Goal: Navigation & Orientation: Find specific page/section

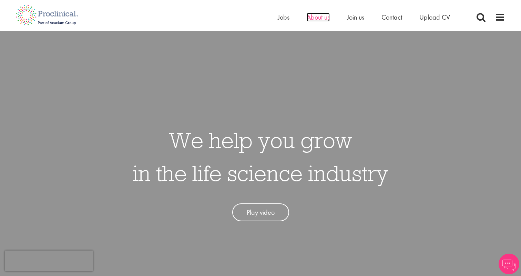
click at [326, 20] on span "About us" at bounding box center [318, 17] width 23 height 9
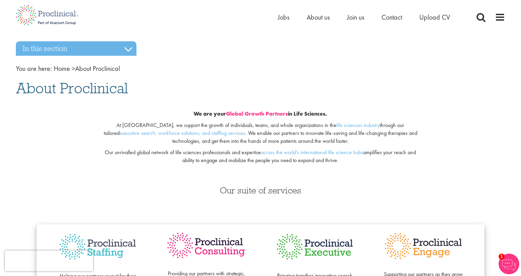
click at [240, 112] on link "Global Growth Partners" at bounding box center [257, 113] width 62 height 7
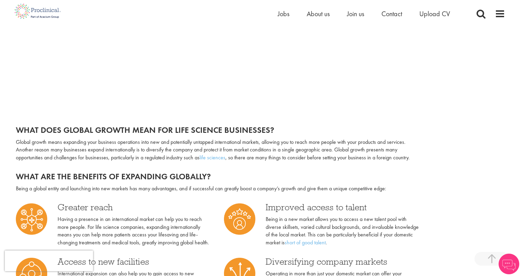
scroll to position [140, 0]
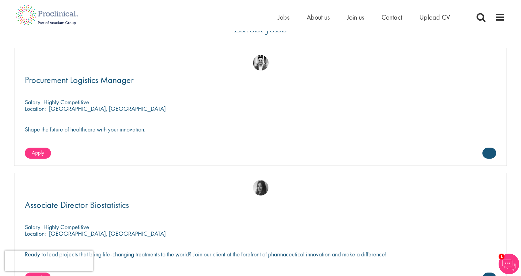
scroll to position [1169, 0]
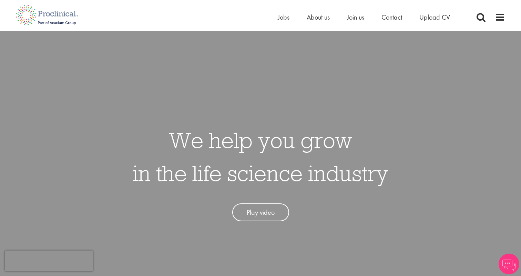
click at [48, 14] on img at bounding box center [47, 15] width 73 height 30
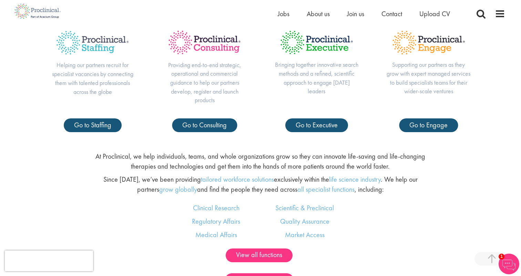
scroll to position [322, 0]
